Goal: Task Accomplishment & Management: Complete application form

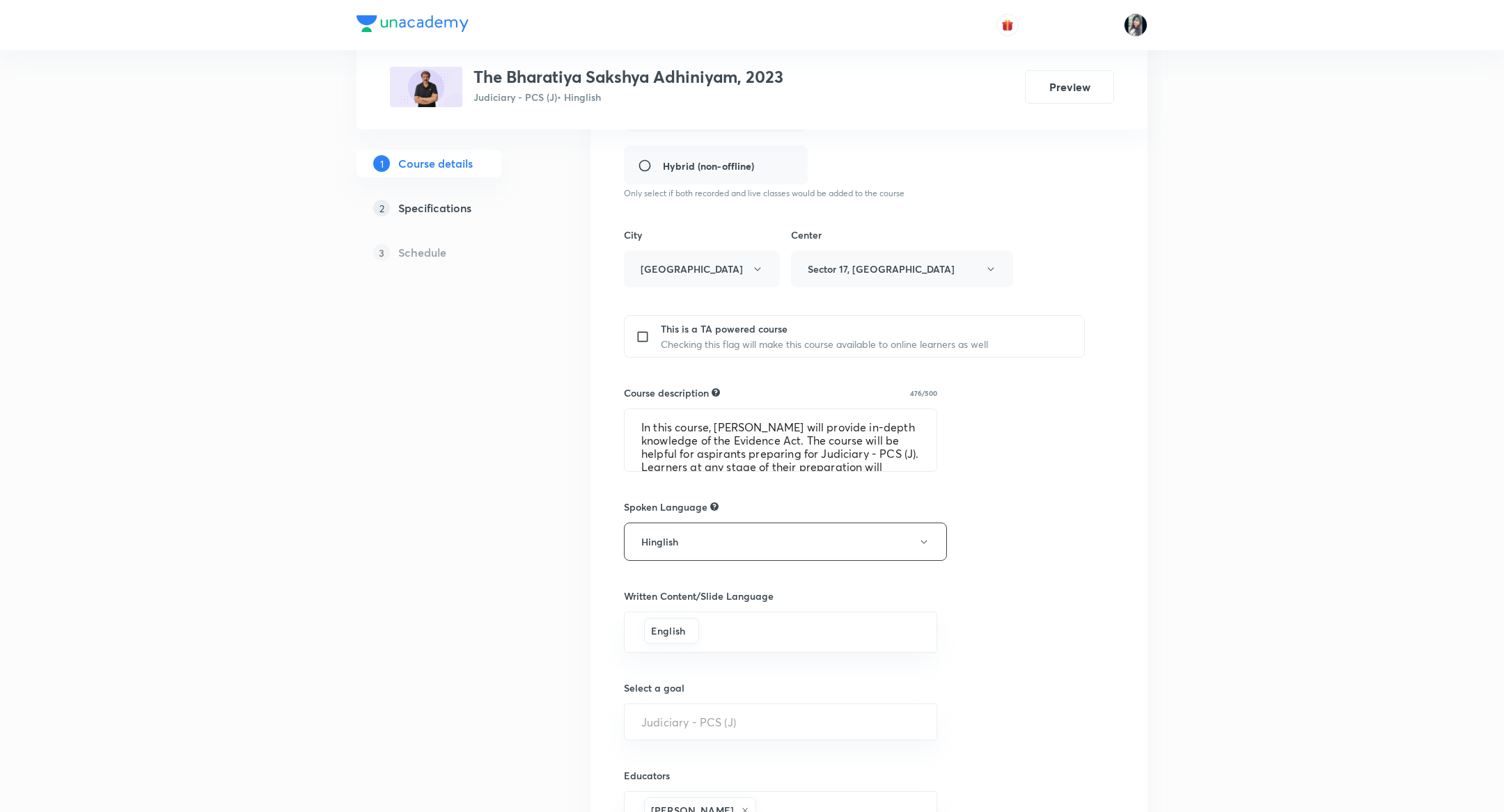
scroll to position [382, 0]
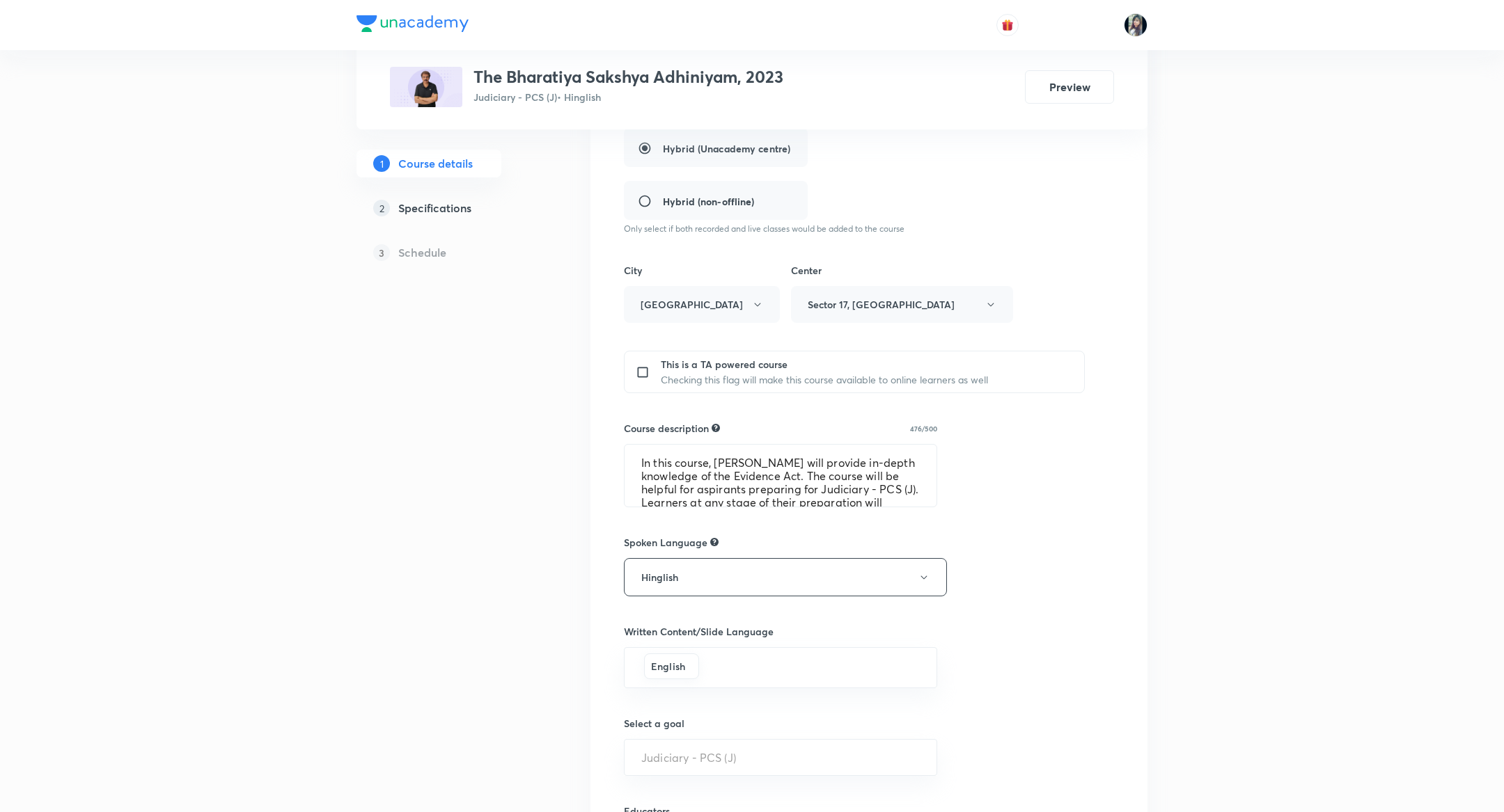
click at [448, 211] on h5 "Specifications" at bounding box center [435, 208] width 73 height 16
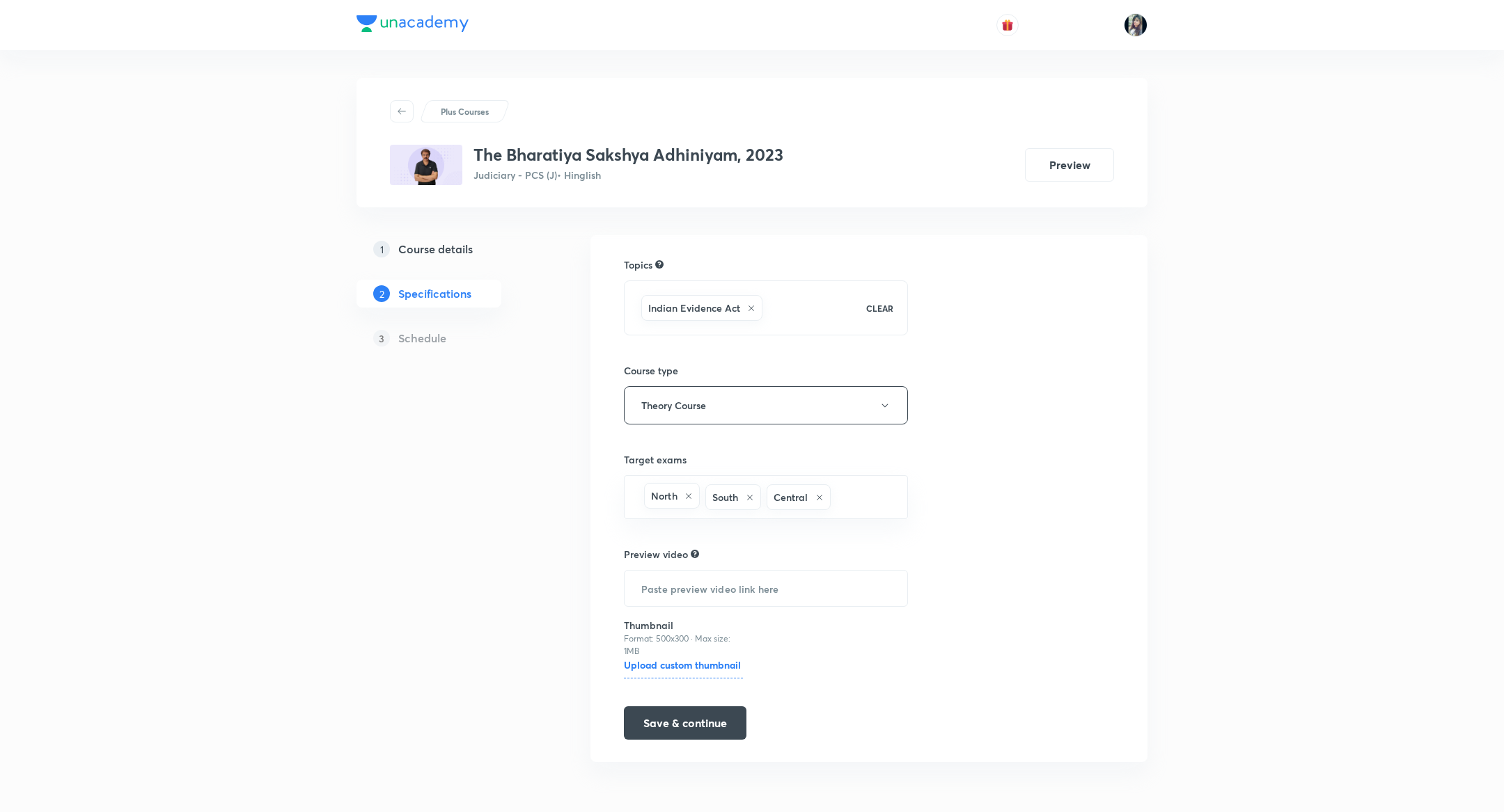
click at [420, 251] on h5 "Course details" at bounding box center [436, 249] width 75 height 16
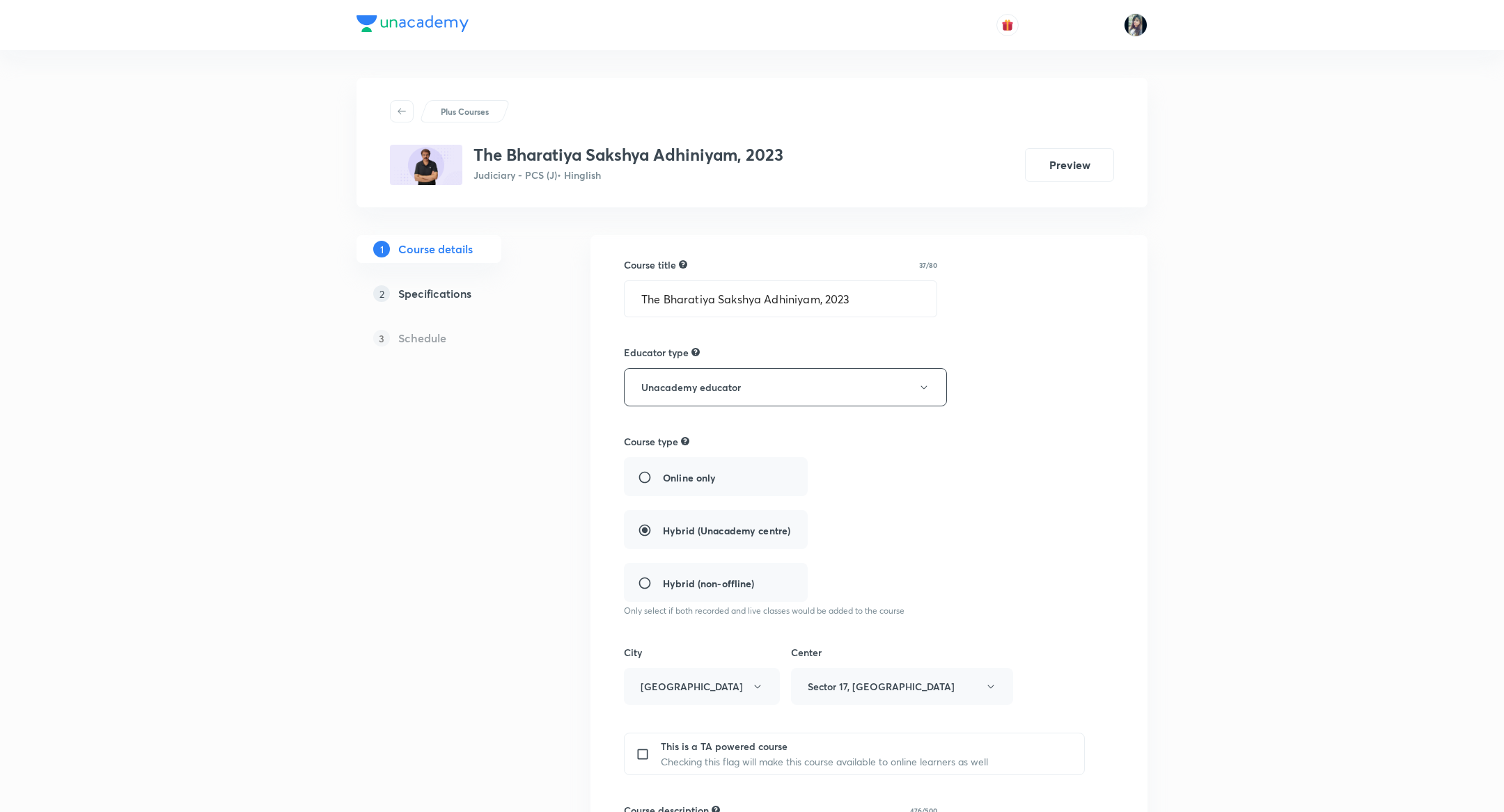
scroll to position [155, 0]
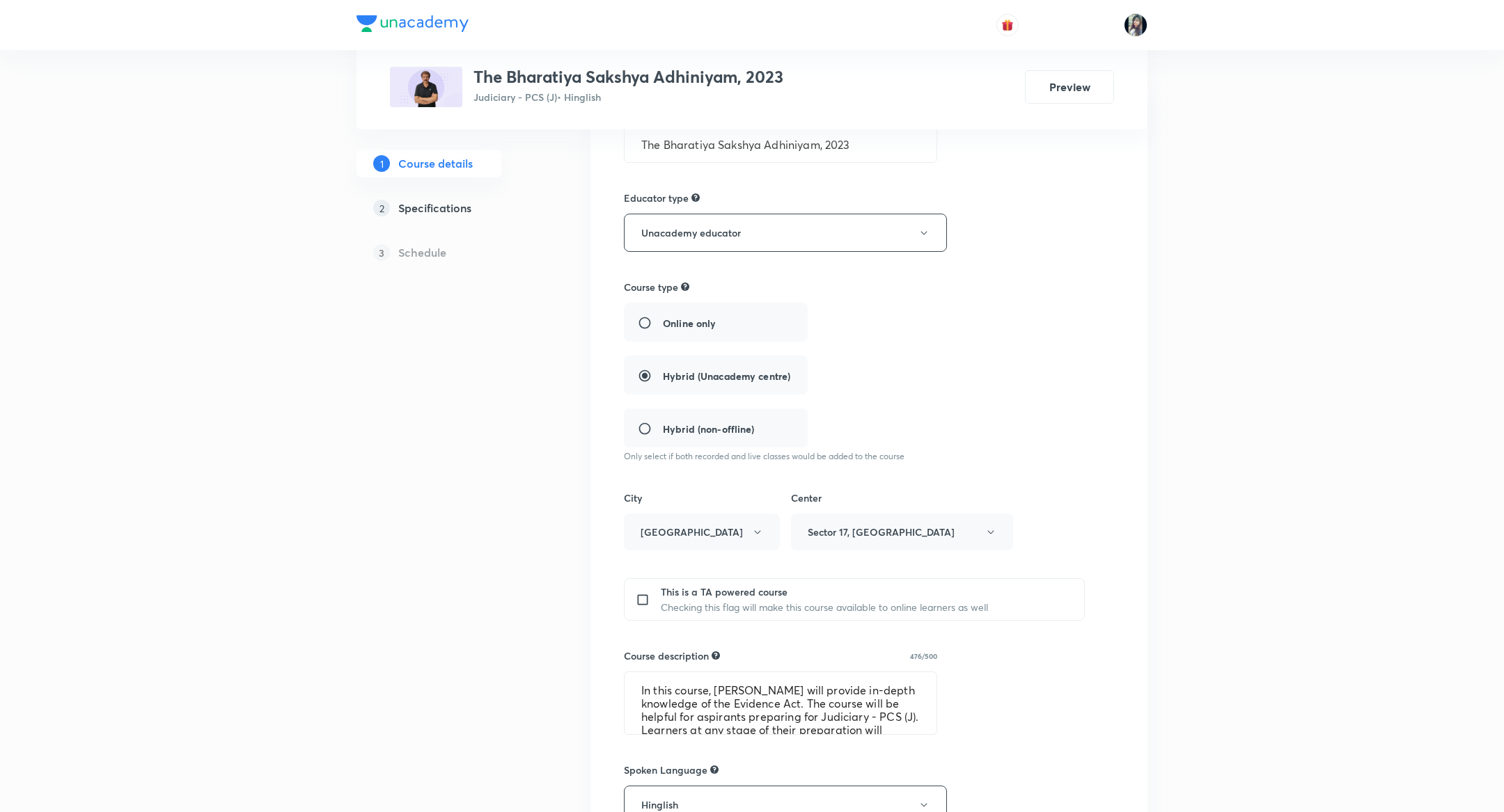
click at [447, 219] on link "2 Specifications" at bounding box center [450, 208] width 189 height 28
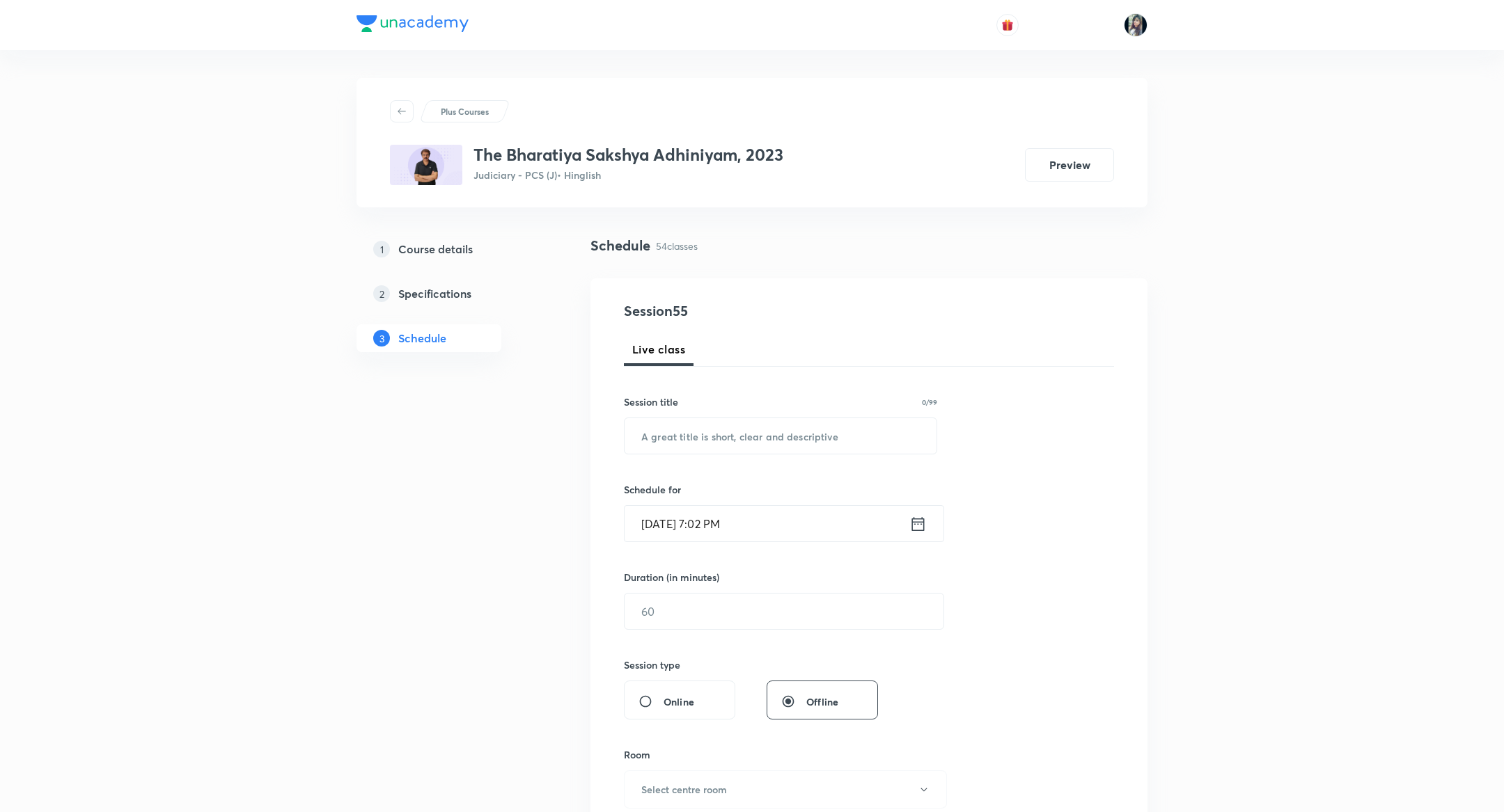
click at [433, 251] on h5 "Course details" at bounding box center [436, 249] width 75 height 16
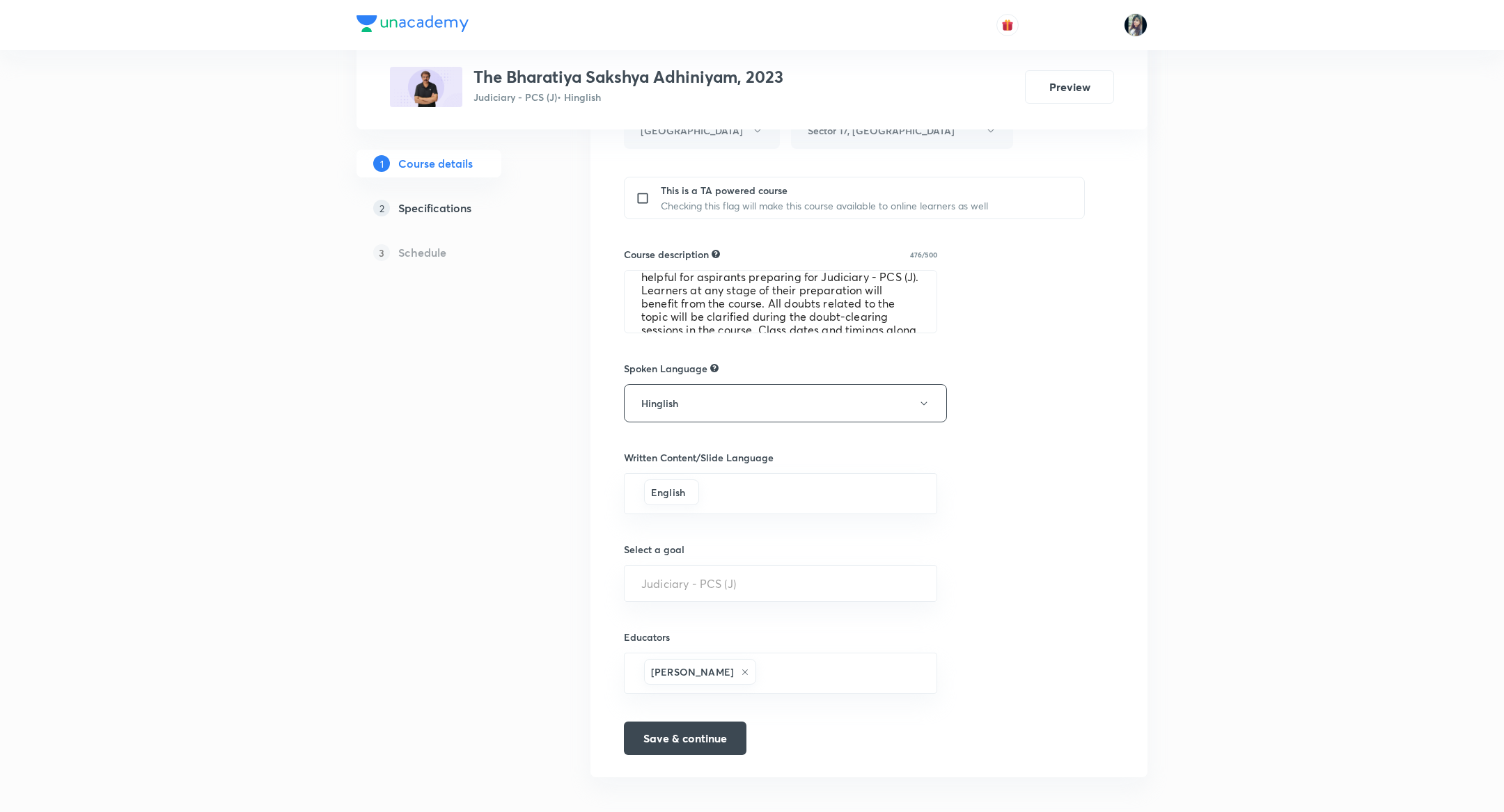
scroll to position [562, 0]
